Goal: Find specific page/section: Locate item on page

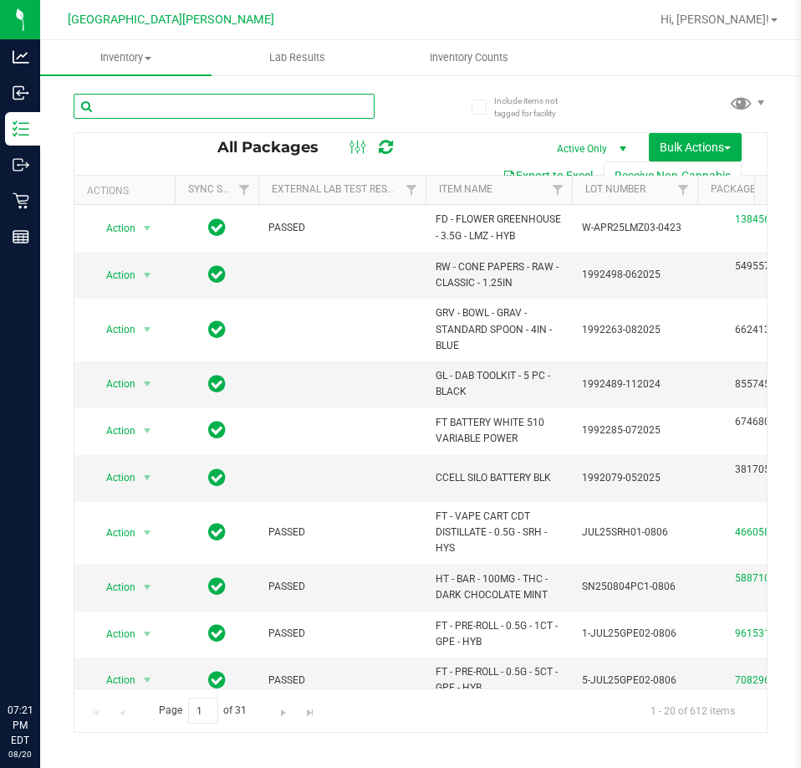
click at [236, 100] on input "text" at bounding box center [224, 106] width 301 height 25
click at [234, 104] on input "text" at bounding box center [224, 106] width 301 height 25
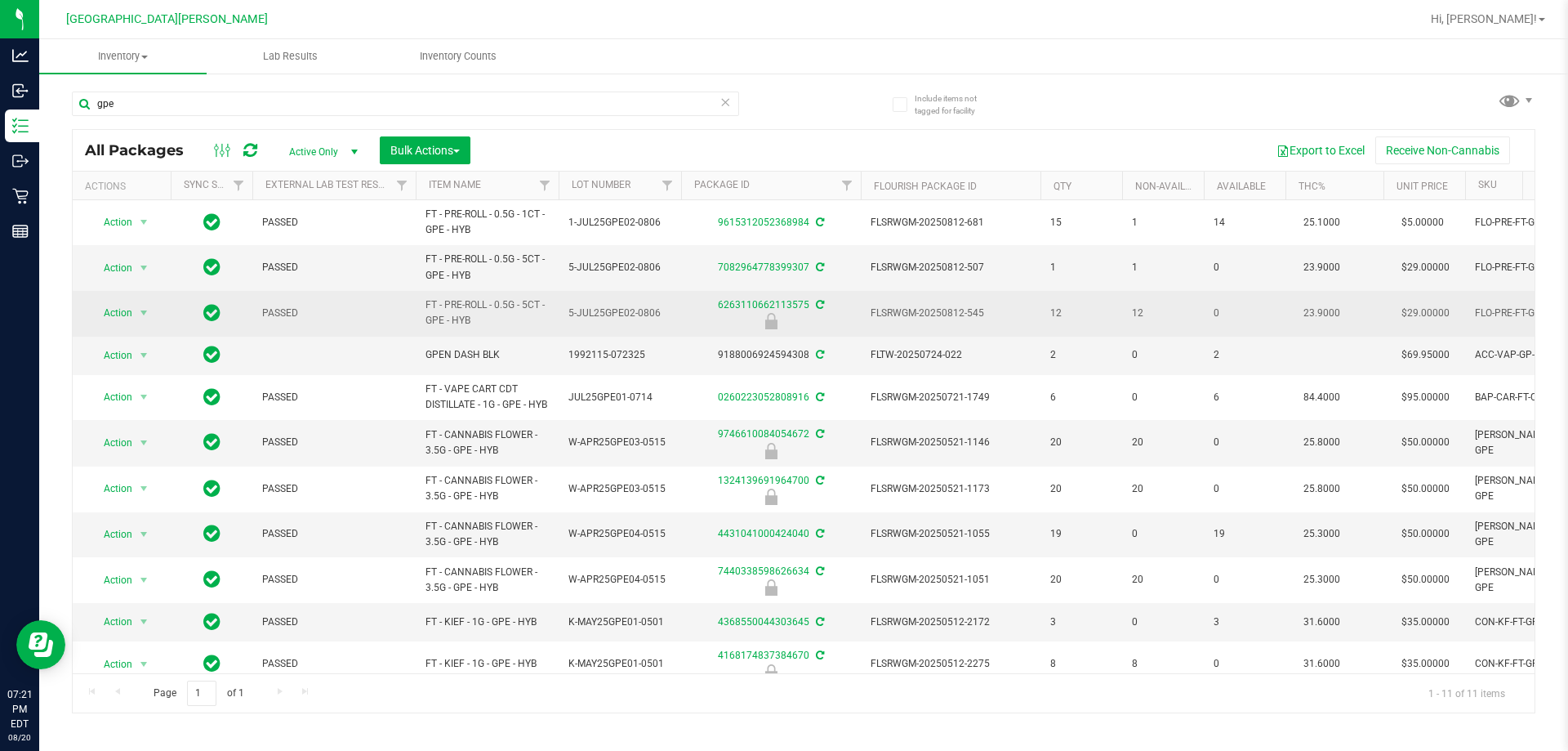
click at [478, 320] on span "FT - PRE-ROLL - 0.5G - 5CT - GPE - HYB" at bounding box center [487, 313] width 123 height 31
drag, startPoint x: 491, startPoint y: 321, endPoint x: 422, endPoint y: 307, distance: 70.4
click at [422, 307] on td "FT - PRE-ROLL - 0.5G - 5CT - GPE - HYB" at bounding box center [487, 313] width 143 height 46
copy span "FT - PRE-ROLL - 0.5G - 5CT - GPE - HYB"
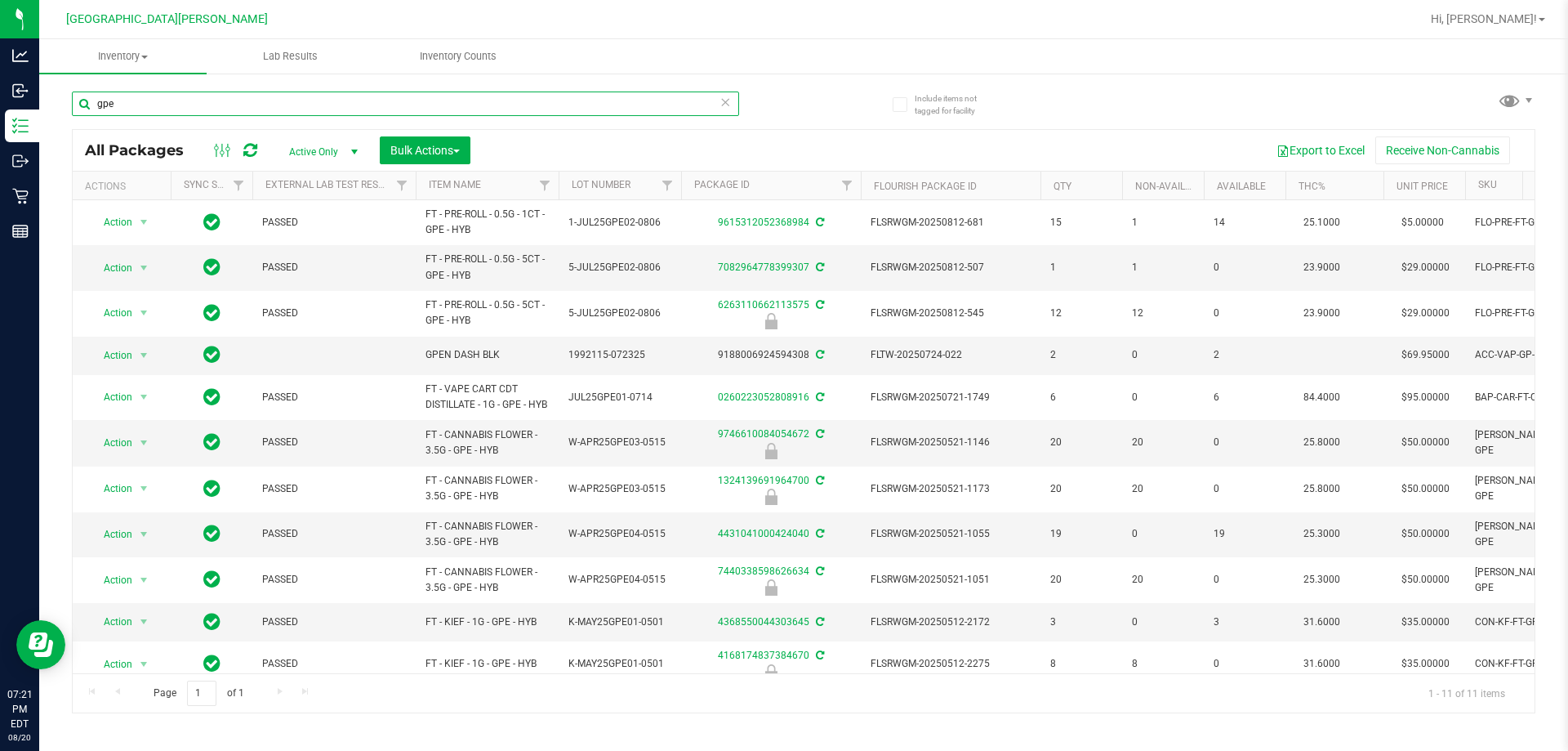
click at [178, 99] on input "gpe" at bounding box center [405, 104] width 667 height 24
paste input "FT - PRE-ROLL - 0.5G - 5CT - GPE - HYB"
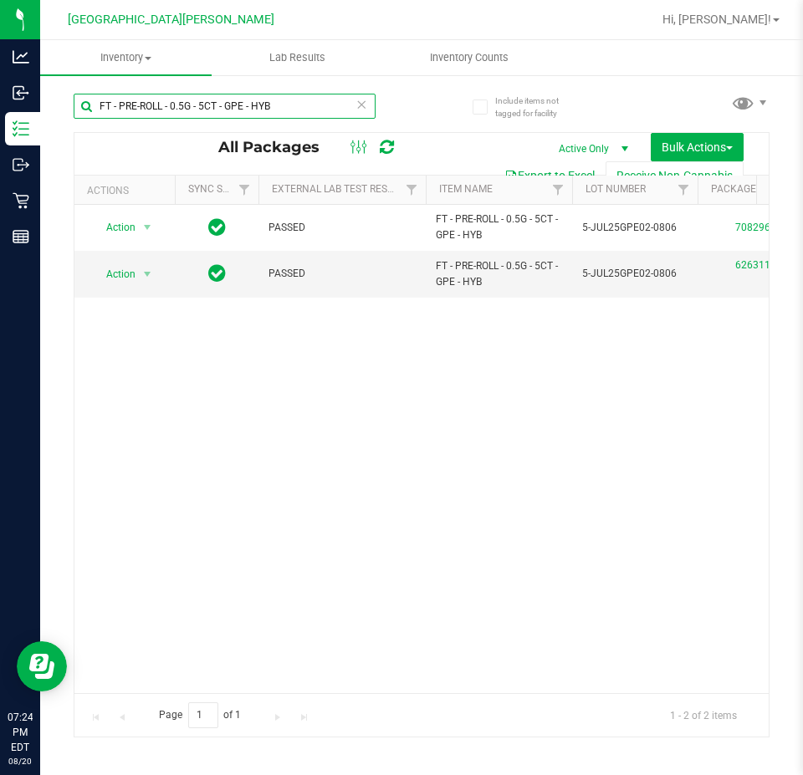
type input "FT - PRE-ROLL - 0.5G - 5CT - GPE - HYB"
